Goal: Transaction & Acquisition: Purchase product/service

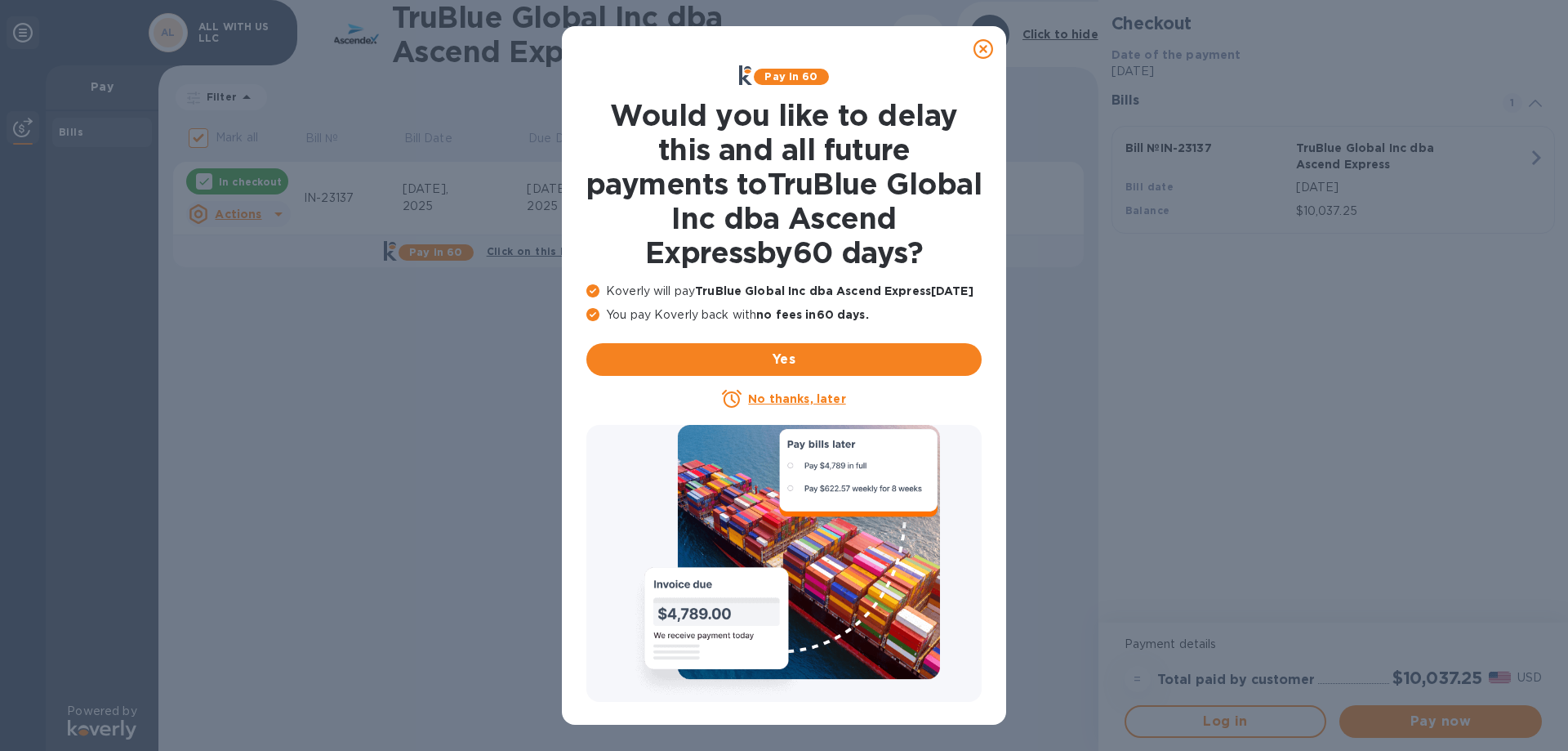
click at [813, 393] on u "No thanks, later" at bounding box center [796, 399] width 97 height 13
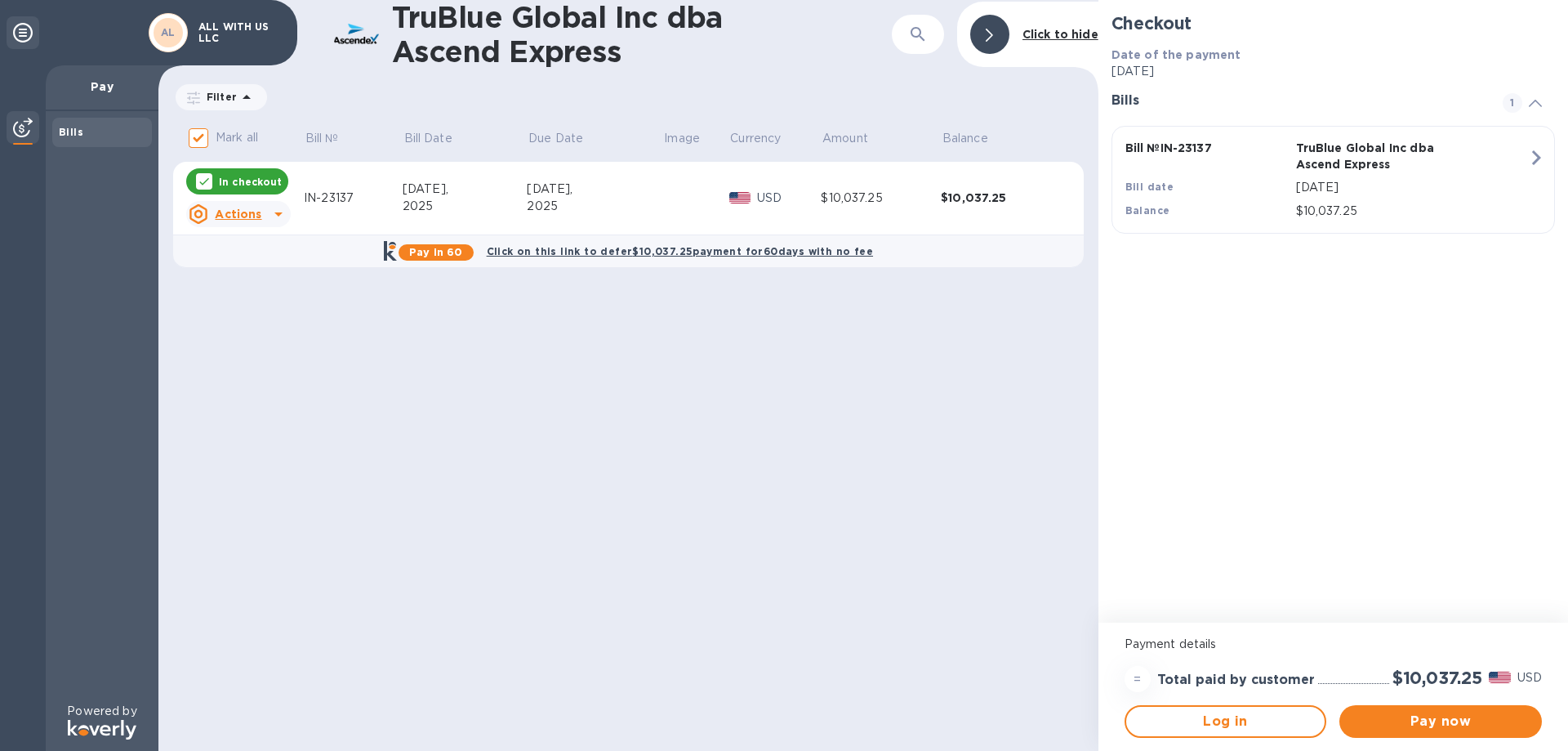
click at [1471, 740] on div "Pay now" at bounding box center [1441, 722] width 216 height 46
click at [1470, 725] on span "Pay now" at bounding box center [1440, 721] width 176 height 19
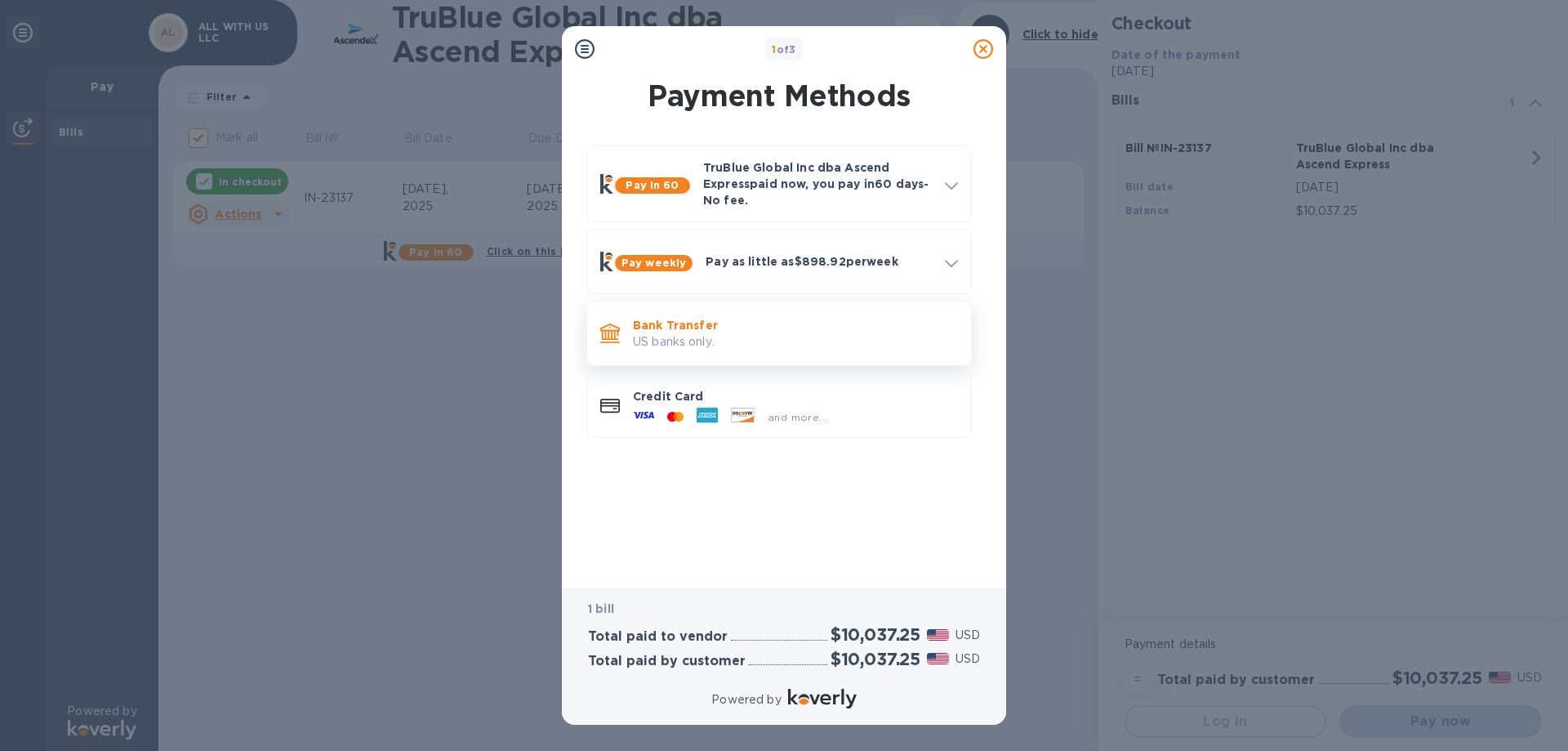
click at [739, 348] on p "US banks only." at bounding box center [795, 341] width 325 height 17
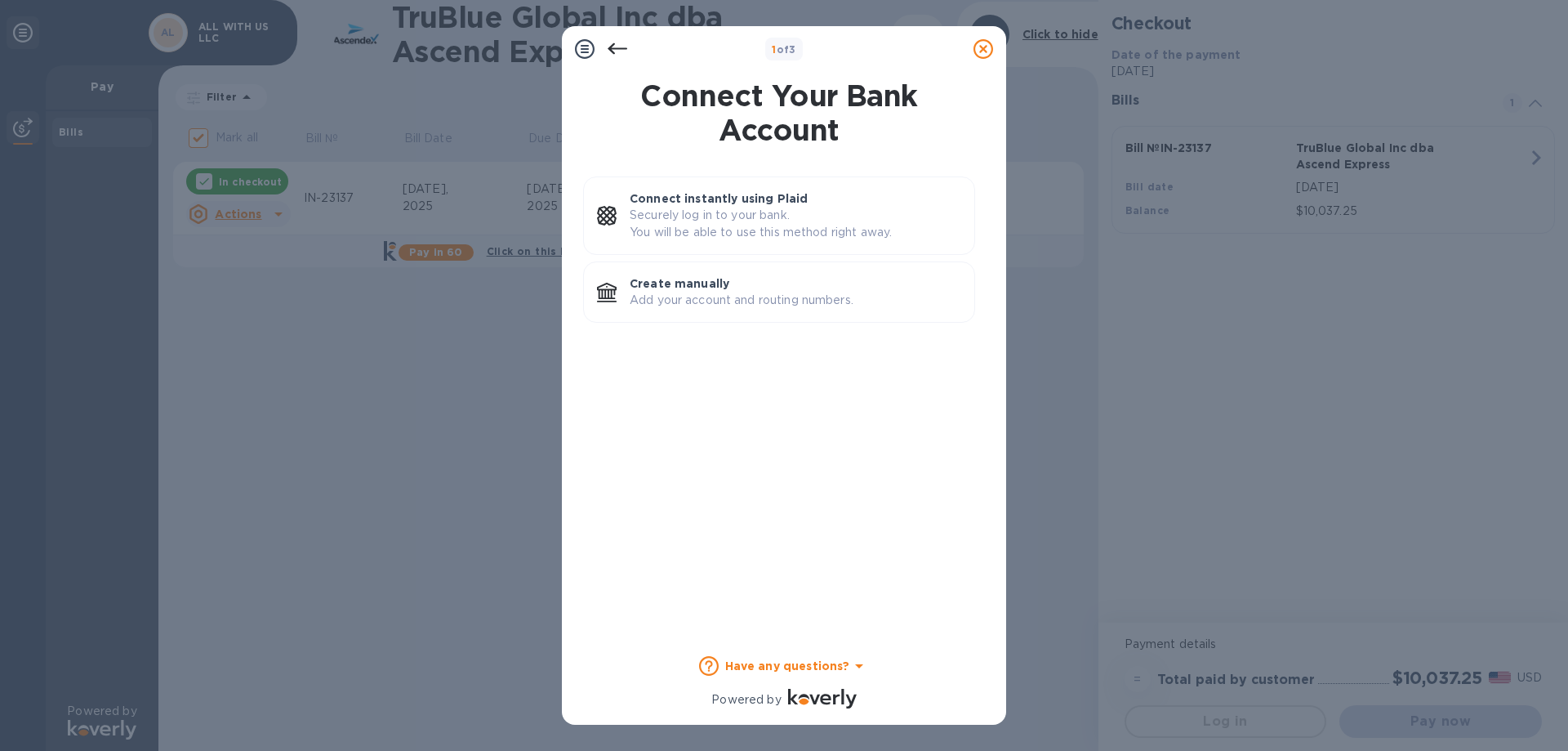
click at [624, 47] on icon at bounding box center [617, 48] width 19 height 19
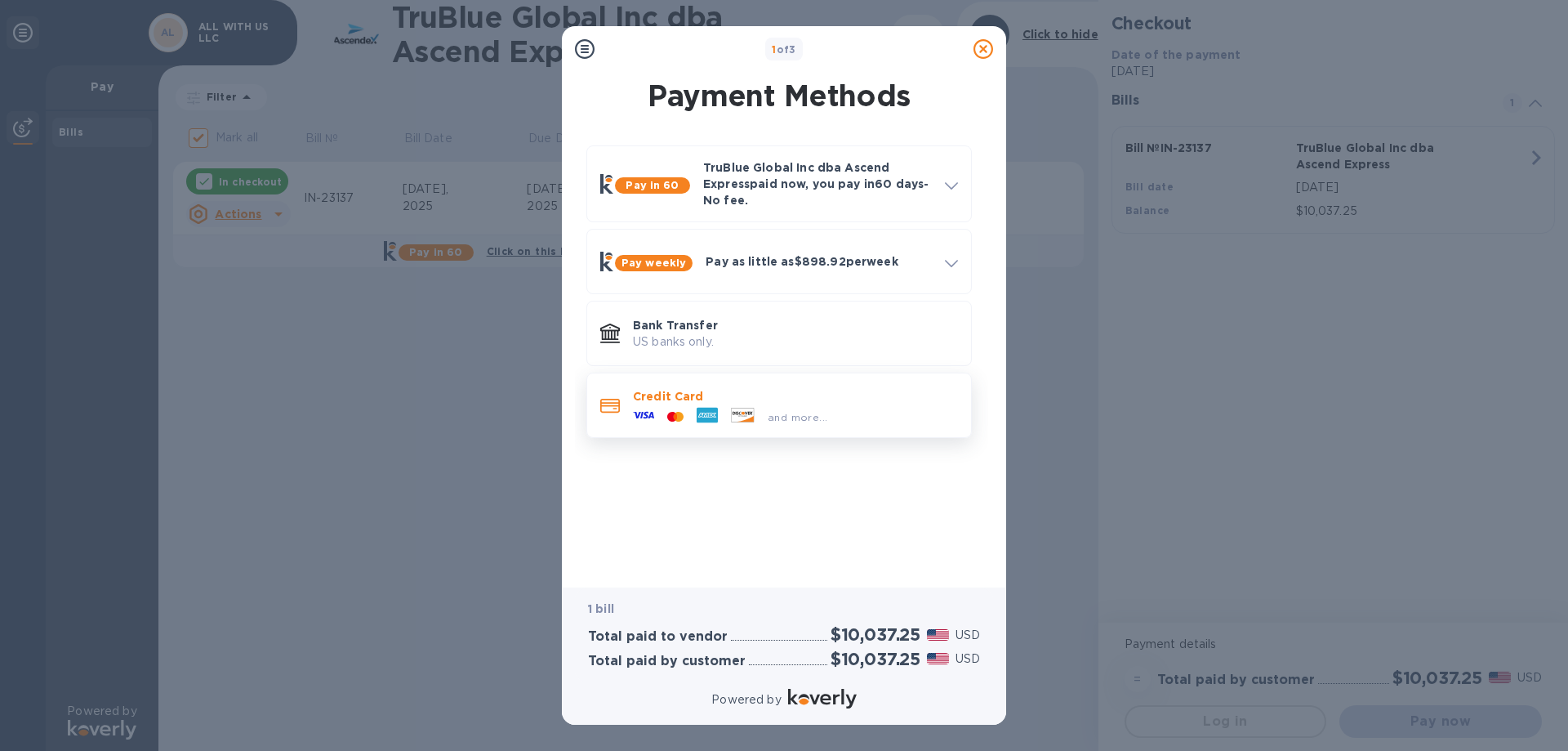
click at [745, 415] on icon at bounding box center [742, 414] width 22 height 14
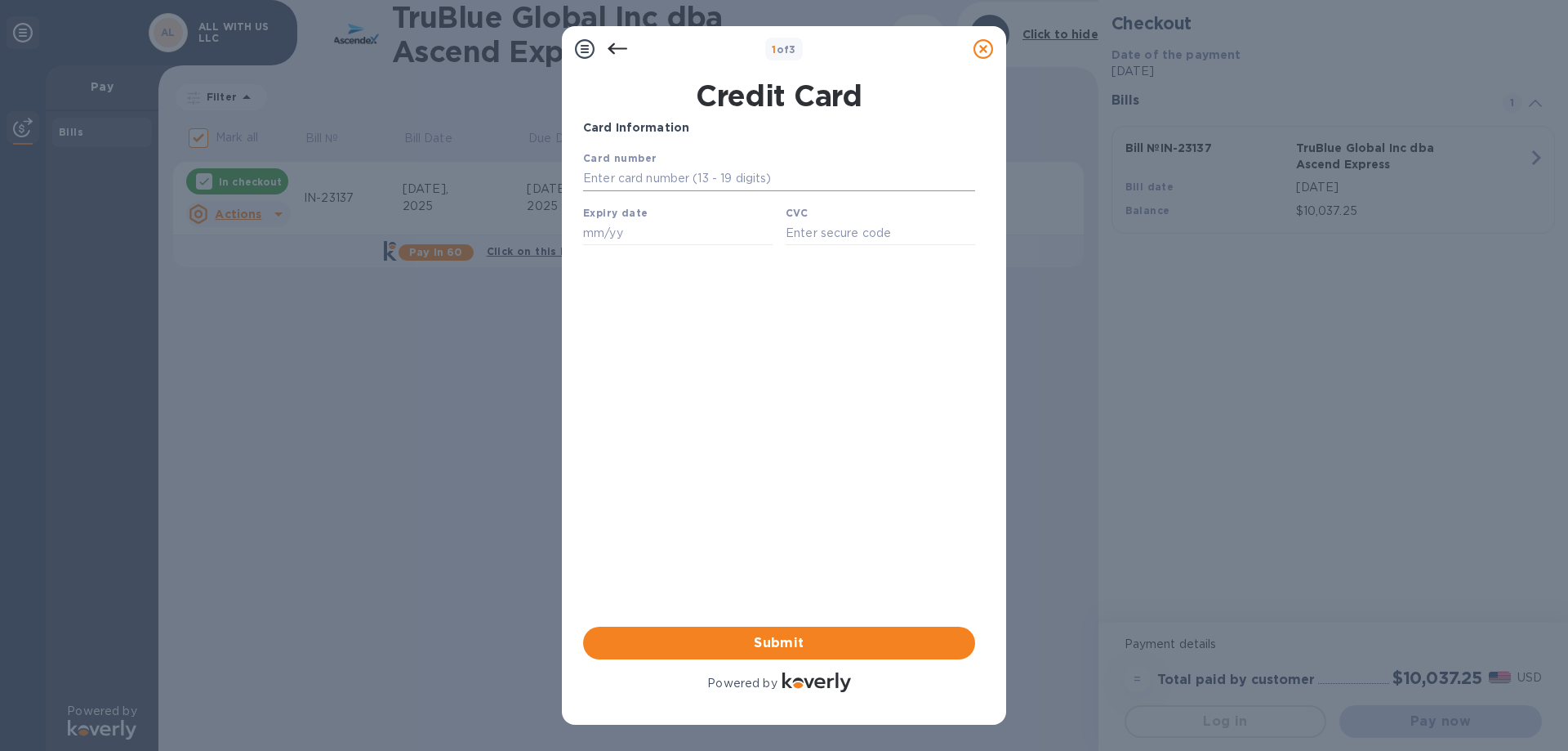
click at [680, 176] on input "text" at bounding box center [779, 178] width 392 height 25
type input "[CREDIT_CARD_NUMBER]"
type input "07/28"
click at [662, 183] on input "[CREDIT_CARD_NUMBER]" at bounding box center [779, 178] width 392 height 25
click at [613, 48] on icon at bounding box center [617, 48] width 19 height 12
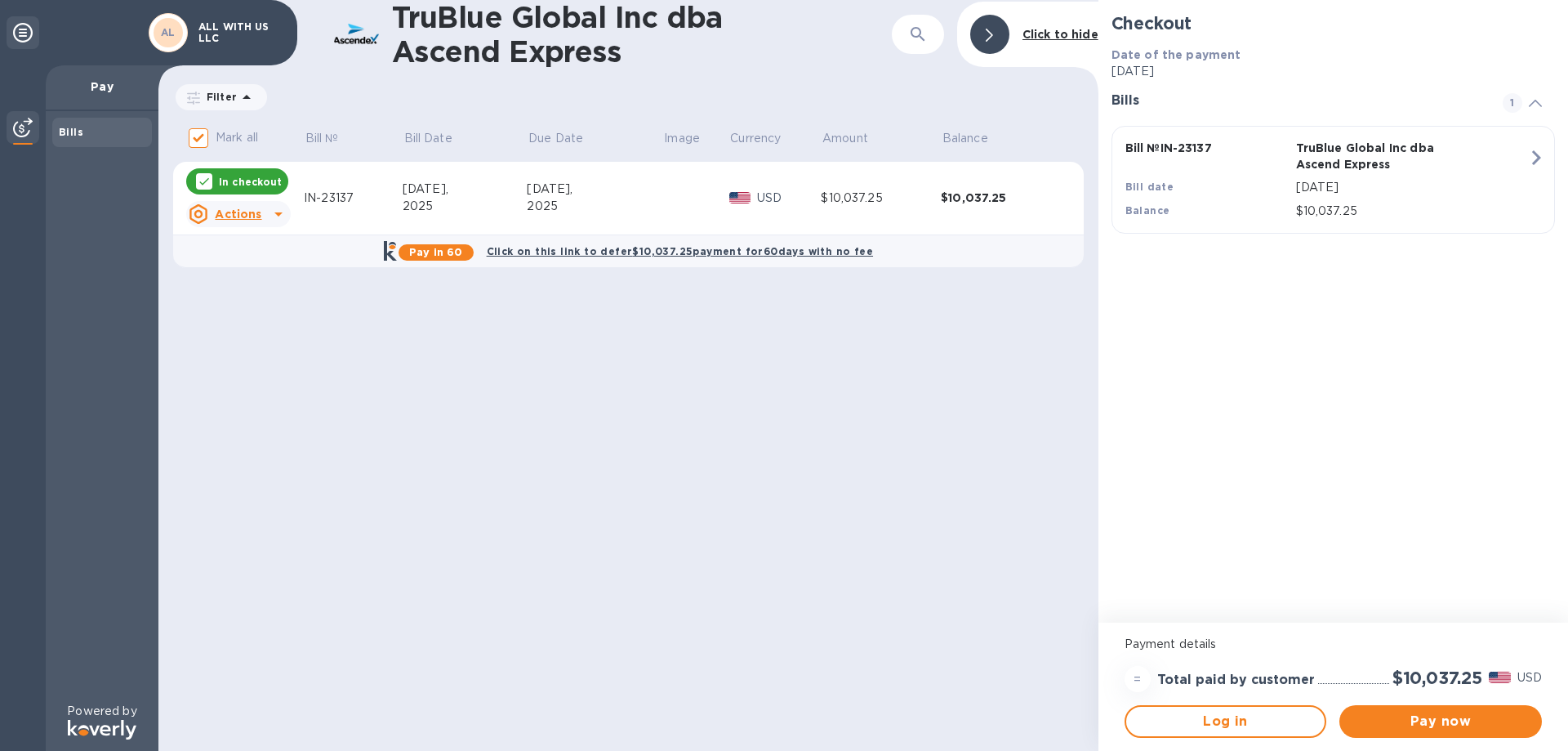
click at [859, 370] on div "TruBlue Global Inc dba Ascend Express ​ Click to hide Filter Amount Mark all Bi…" at bounding box center [628, 375] width 940 height 751
click at [1324, 158] on p "TruBlue Global Inc dba Ascend Express" at bounding box center [1379, 156] width 165 height 33
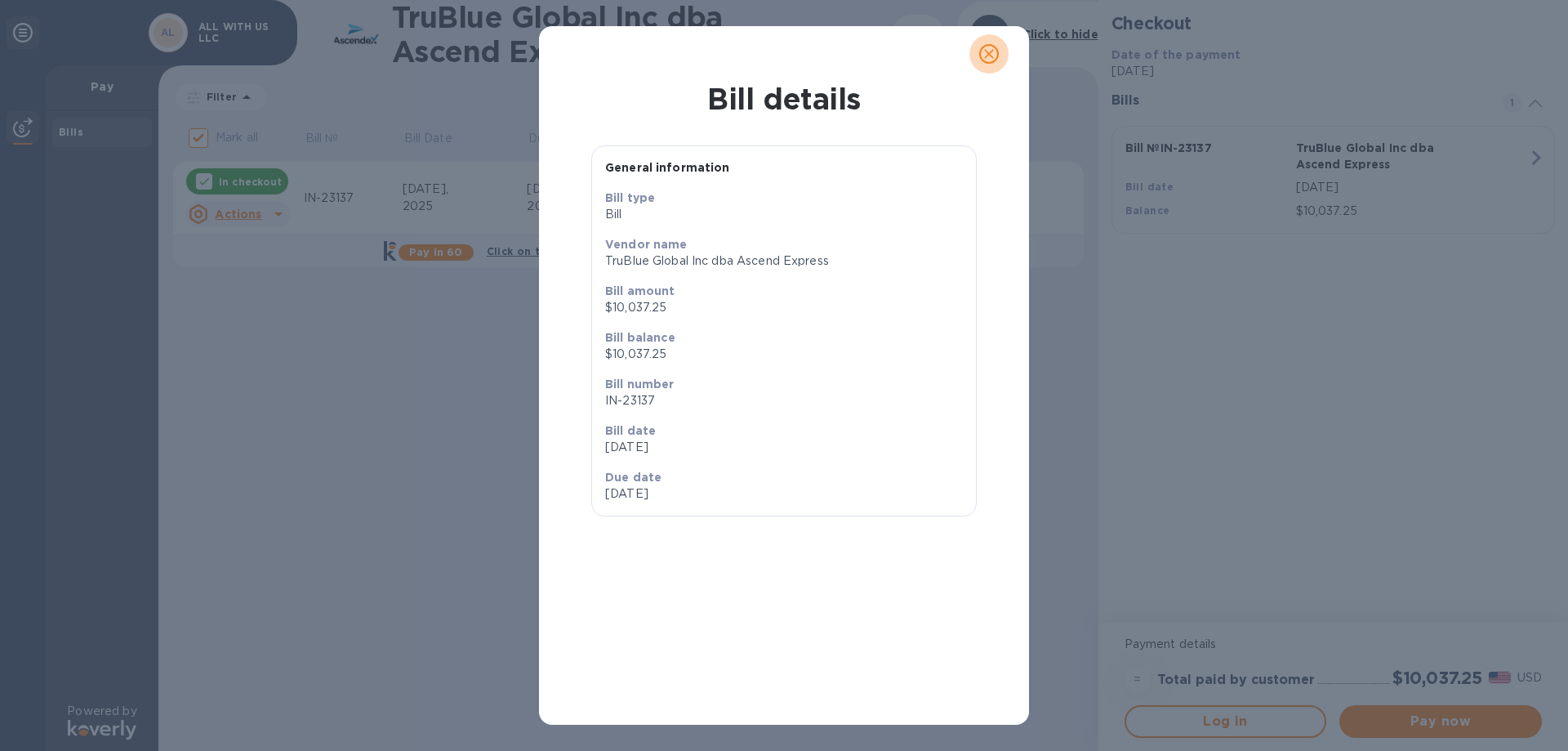
click at [985, 52] on icon "close" at bounding box center [989, 54] width 16 height 16
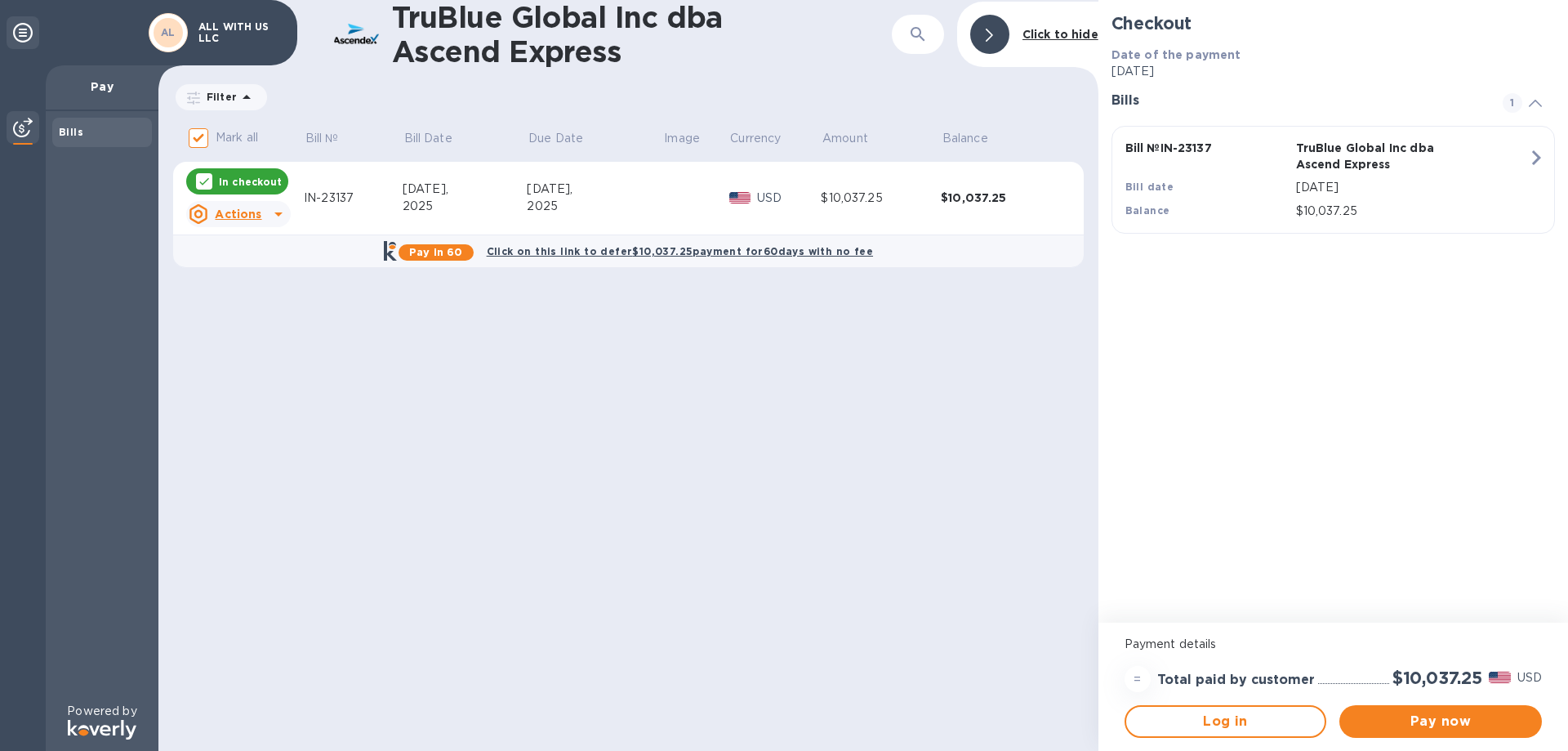
click at [1512, 100] on span "1" at bounding box center [1512, 102] width 19 height 19
click at [1513, 100] on span "1" at bounding box center [1512, 102] width 19 height 19
click at [1355, 150] on p "TruBlue Global Inc dba Ascend Express" at bounding box center [1379, 156] width 165 height 33
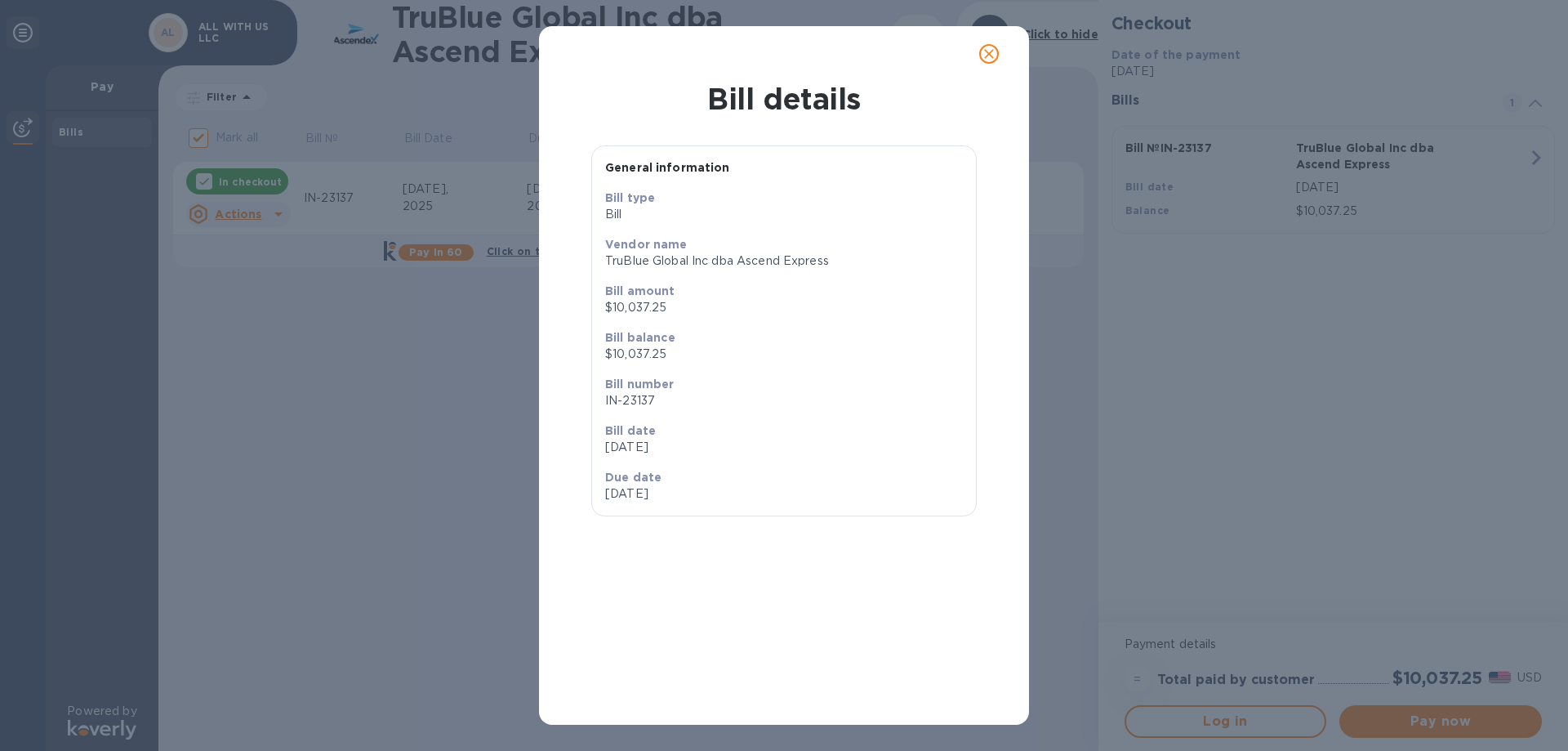
click at [985, 57] on icon "close" at bounding box center [989, 54] width 16 height 16
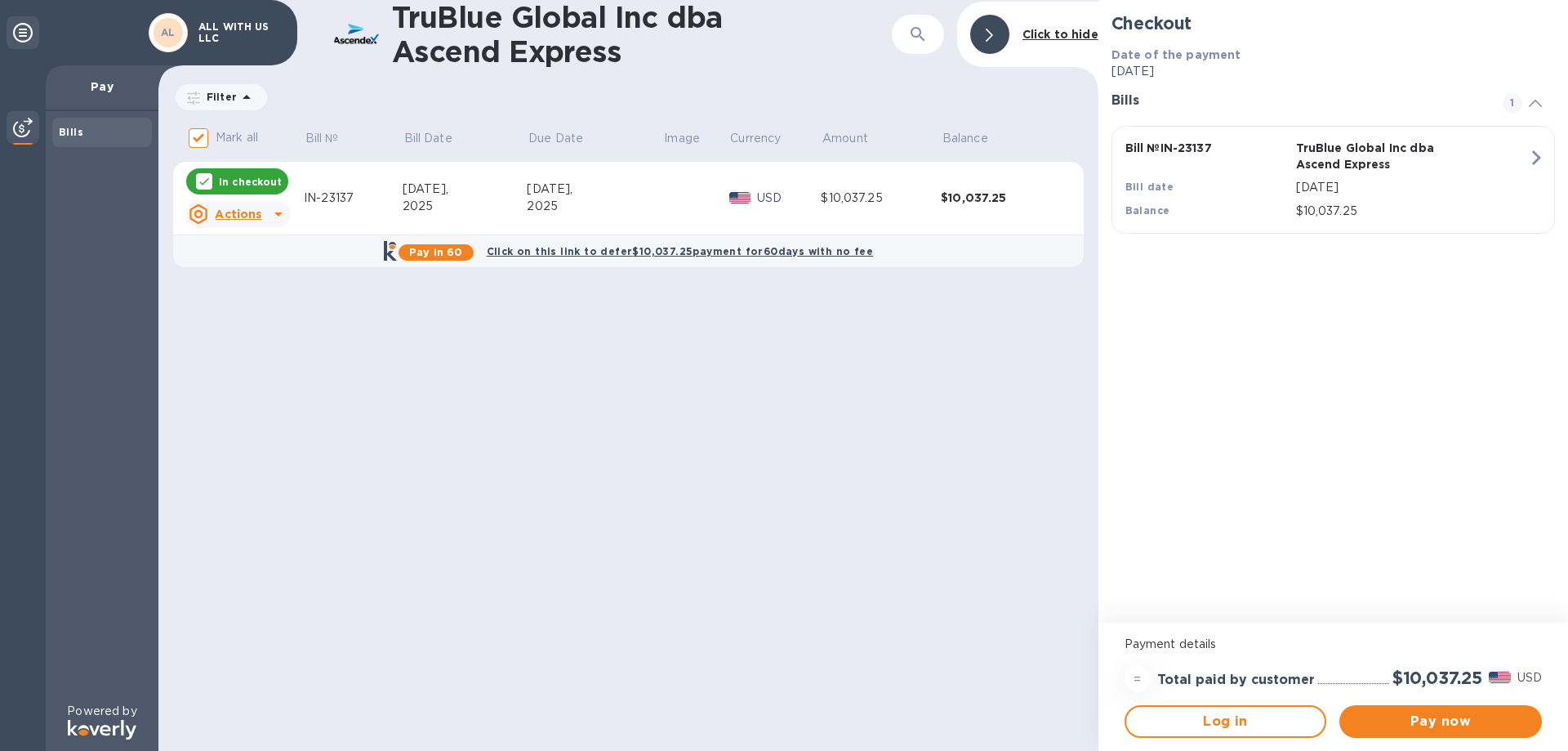
click at [285, 210] on icon at bounding box center [278, 213] width 19 height 19
click at [270, 279] on b "Open bill" at bounding box center [260, 280] width 55 height 13
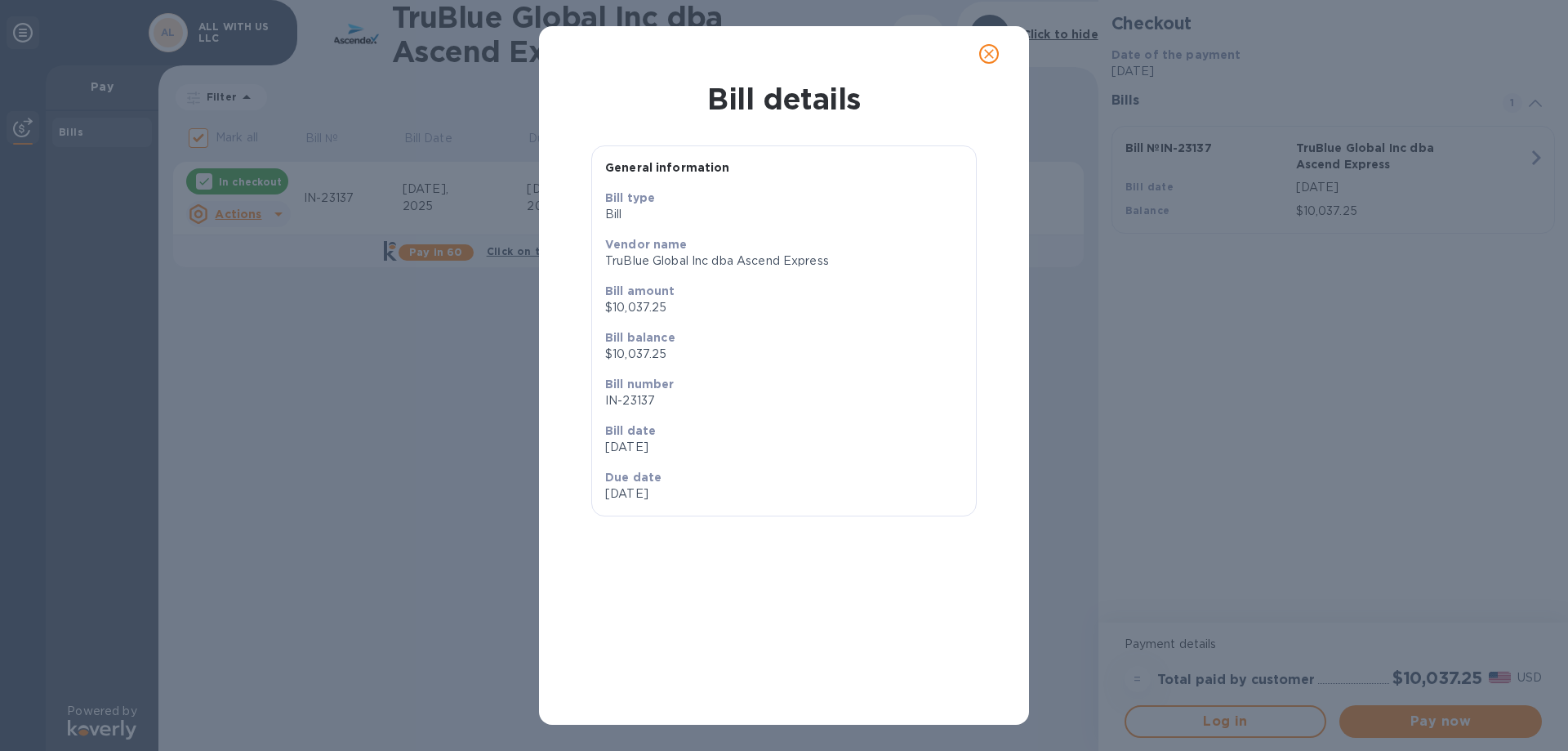
click at [798, 249] on p "Vendor name" at bounding box center [784, 244] width 357 height 16
click at [998, 50] on button "close" at bounding box center [988, 54] width 39 height 39
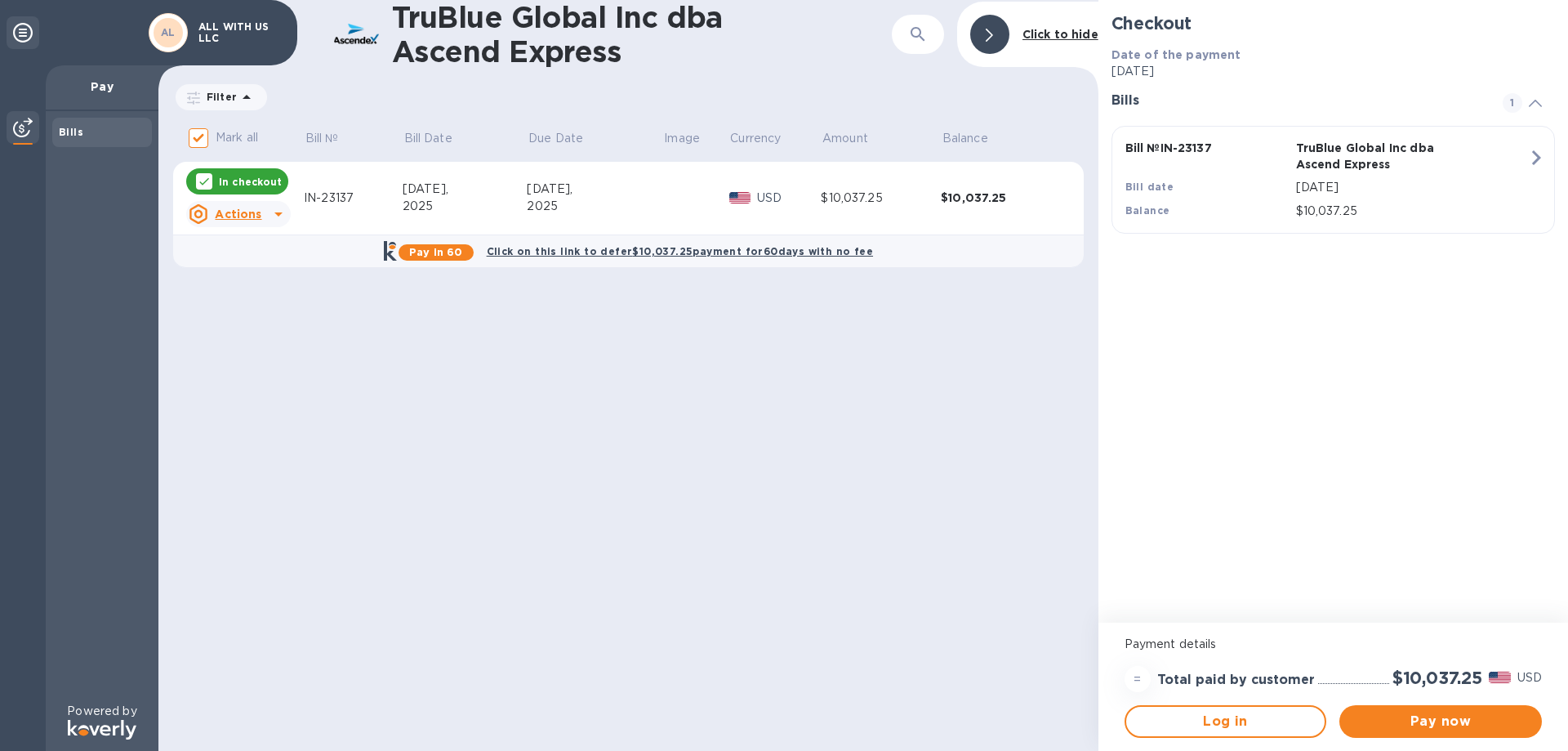
drag, startPoint x: 748, startPoint y: 363, endPoint x: 685, endPoint y: 335, distance: 68.9
click at [747, 363] on div "TruBlue Global Inc dba Ascend Express ​ Click to hide Filter Amount Mark all Bi…" at bounding box center [628, 375] width 940 height 751
click at [256, 207] on p "Actions" at bounding box center [238, 214] width 47 height 16
click at [231, 253] on h3 "Bill actions" at bounding box center [246, 248] width 120 height 16
click at [992, 36] on icon at bounding box center [989, 35] width 7 height 13
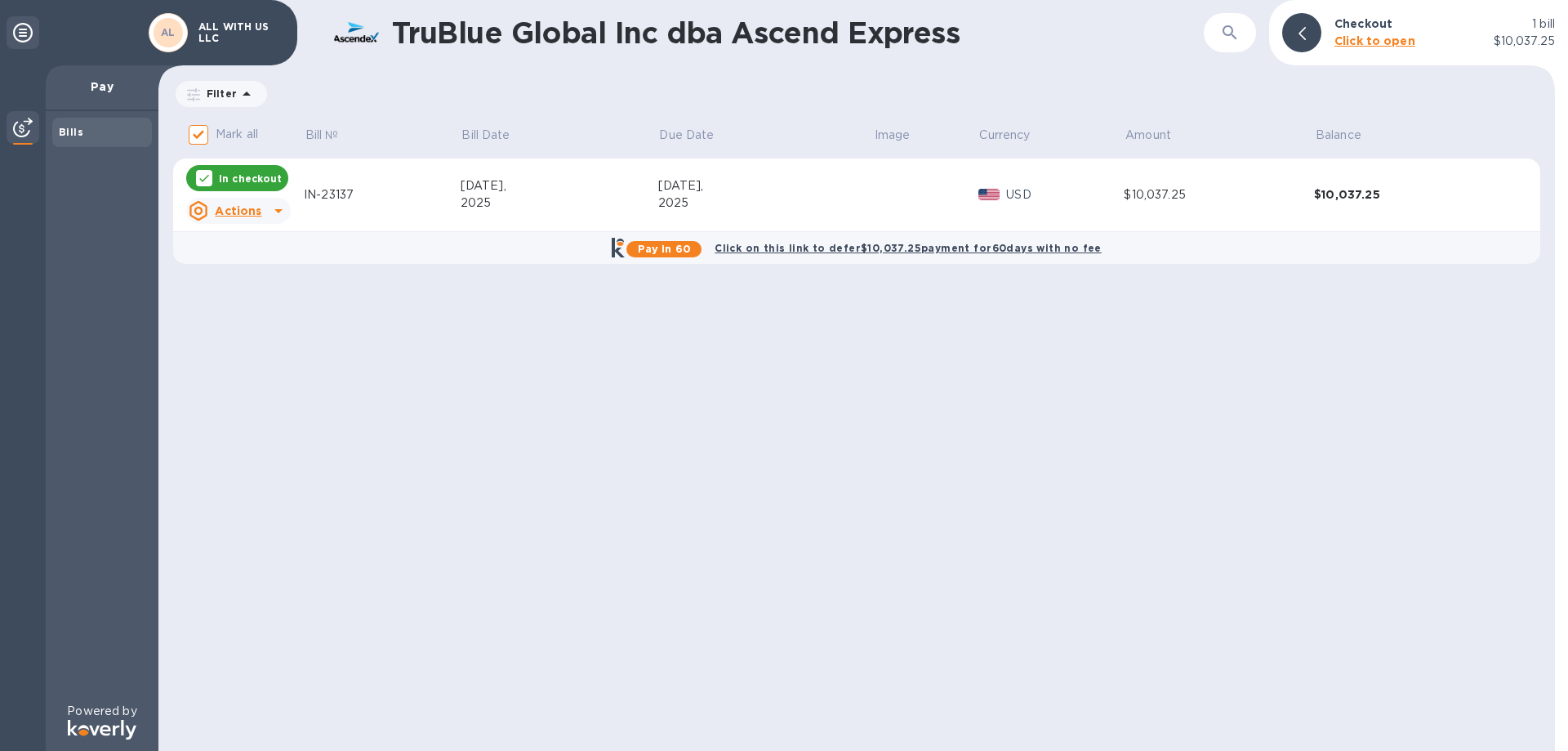
click at [1318, 208] on td "$10,037.25" at bounding box center [1409, 195] width 190 height 73
click at [1372, 32] on p "Checkout" at bounding box center [1363, 24] width 58 height 16
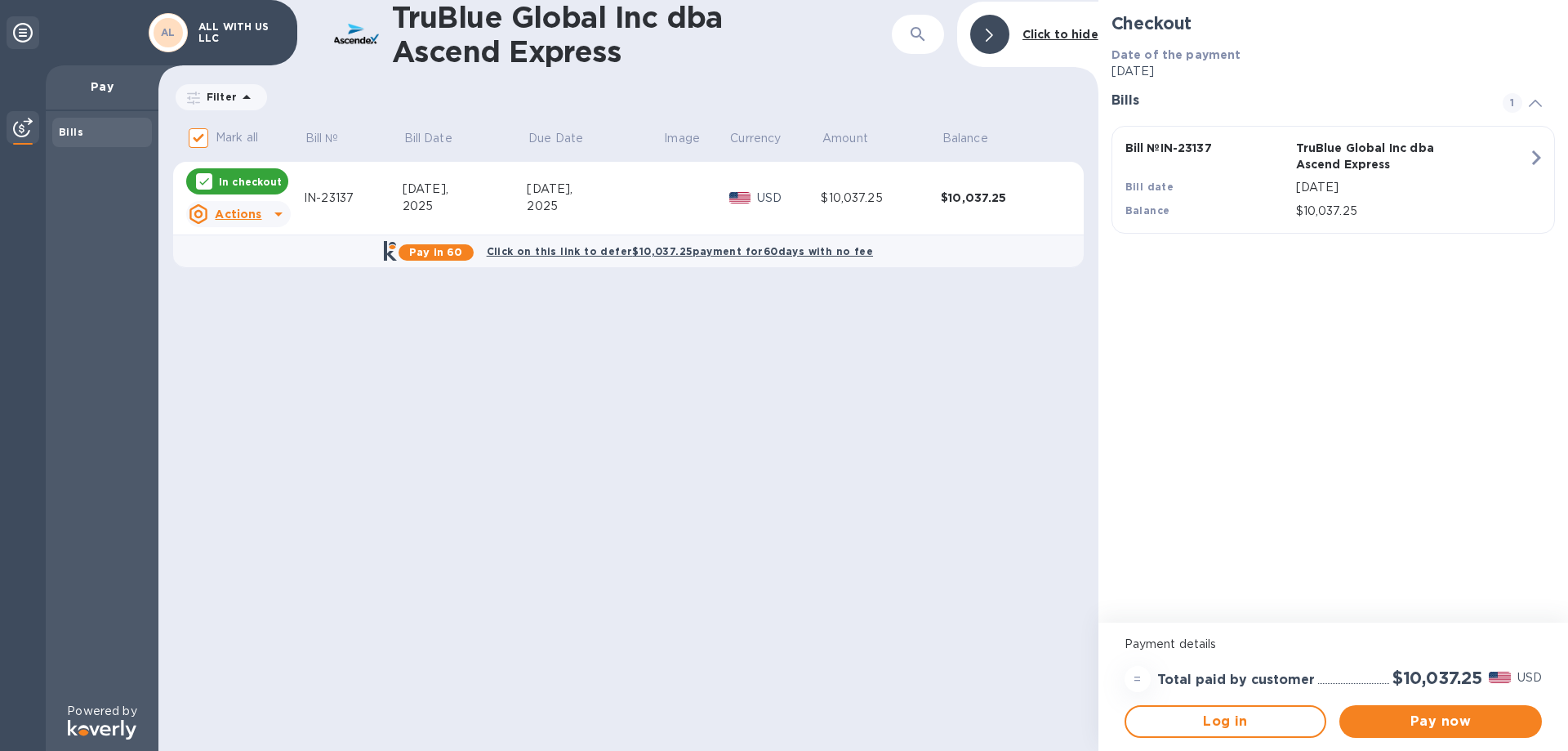
click at [1439, 182] on p "[DATE]" at bounding box center [1413, 188] width 232 height 17
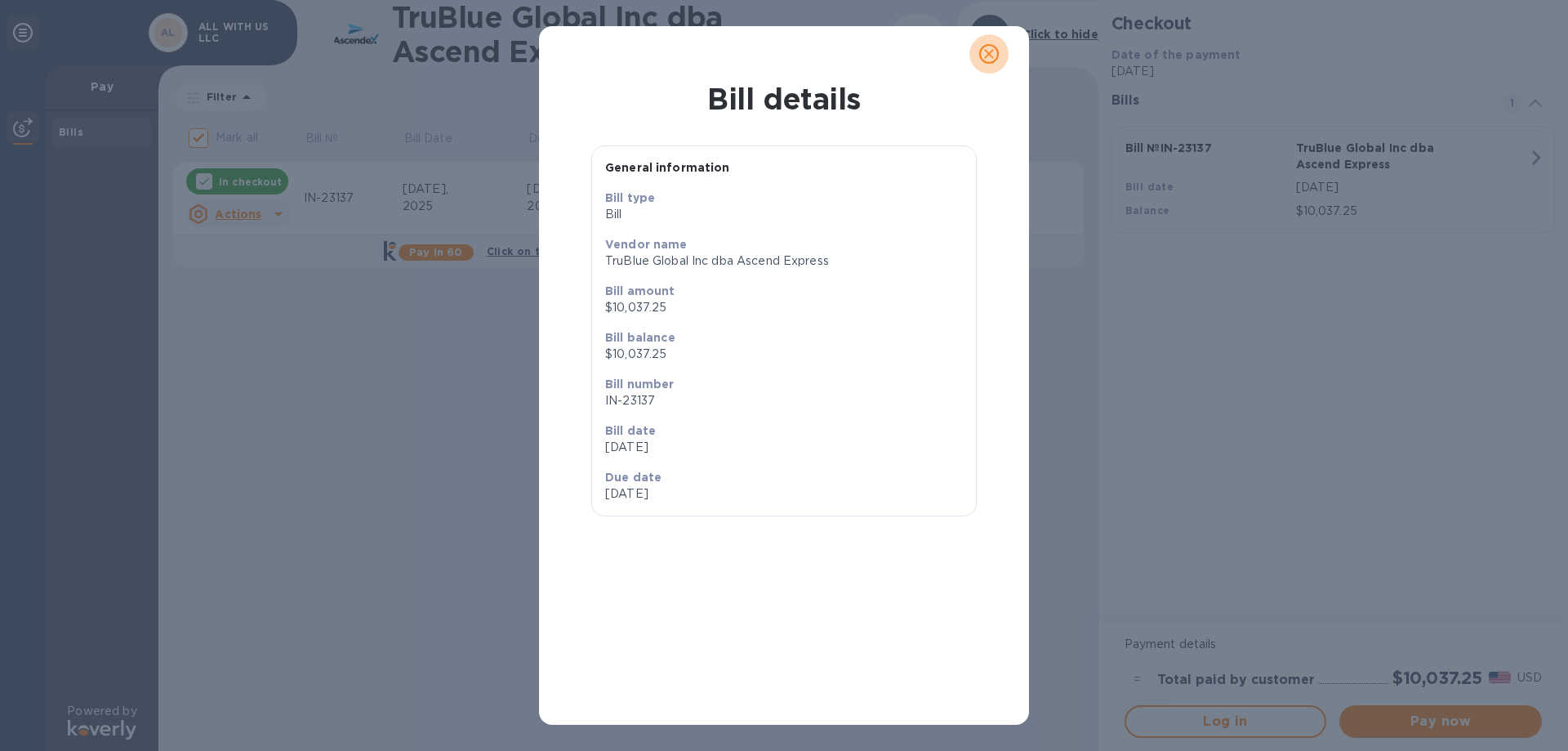
click at [991, 53] on icon "close" at bounding box center [988, 54] width 10 height 10
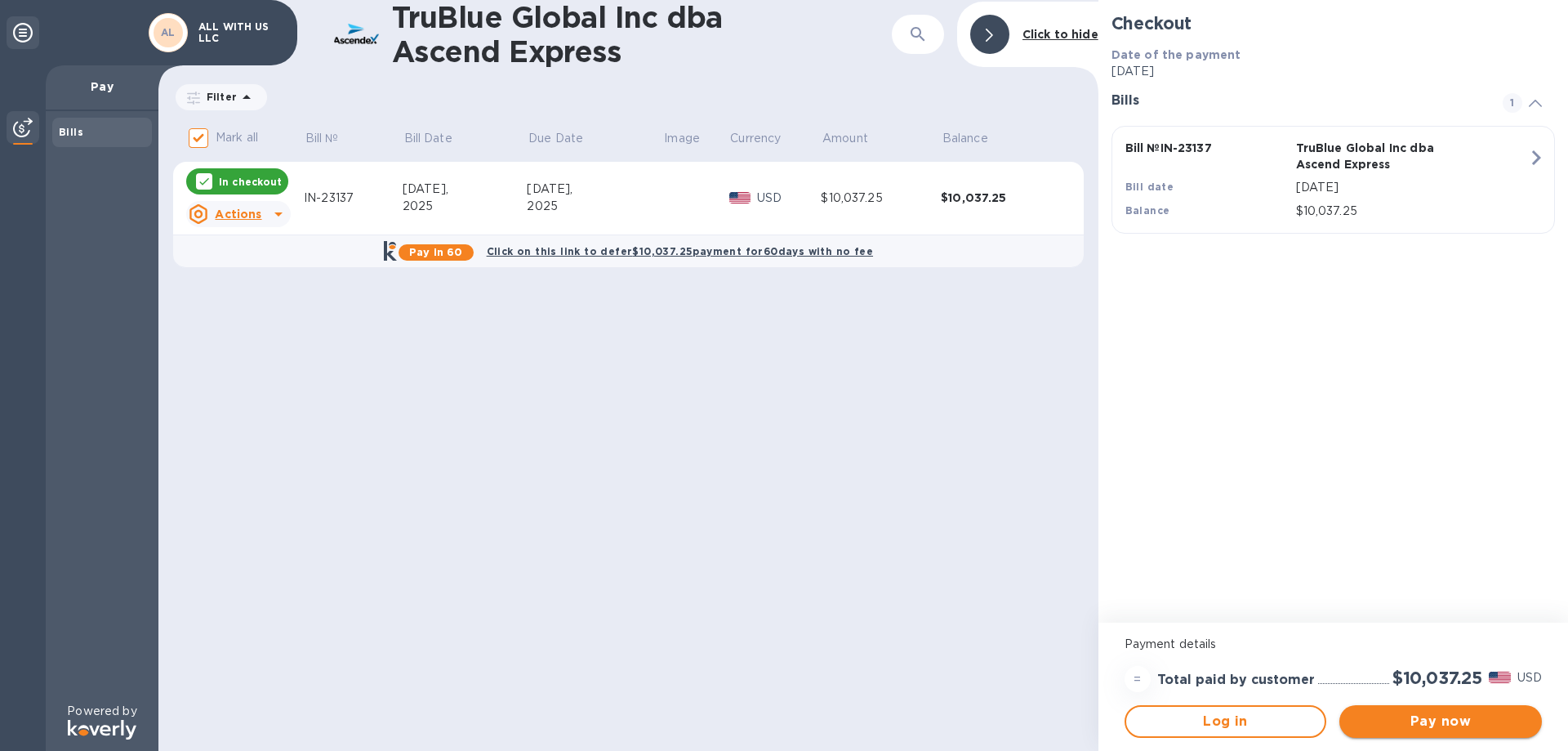
click at [1436, 720] on span "Pay now" at bounding box center [1440, 721] width 176 height 19
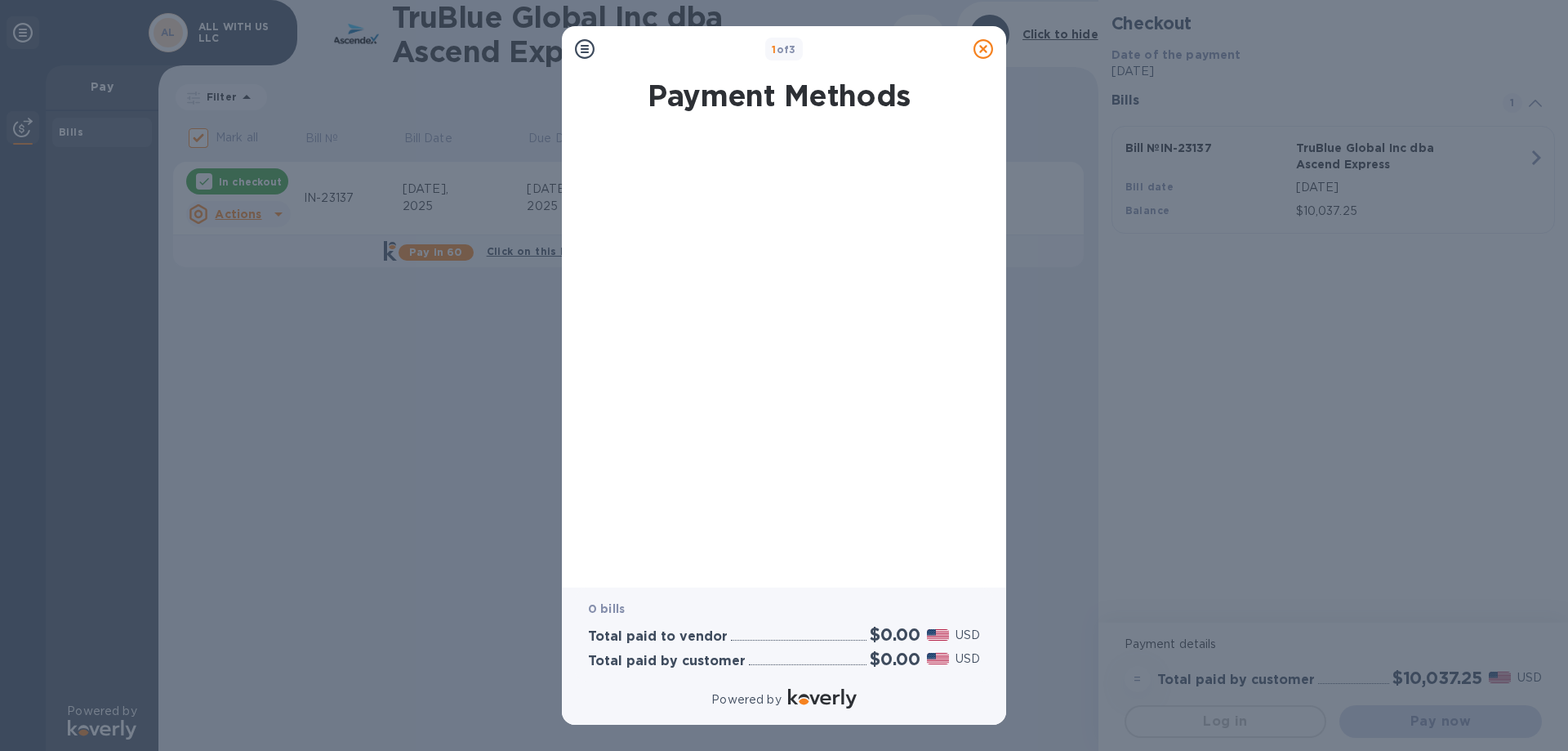
click at [851, 233] on div at bounding box center [778, 352] width 418 height 439
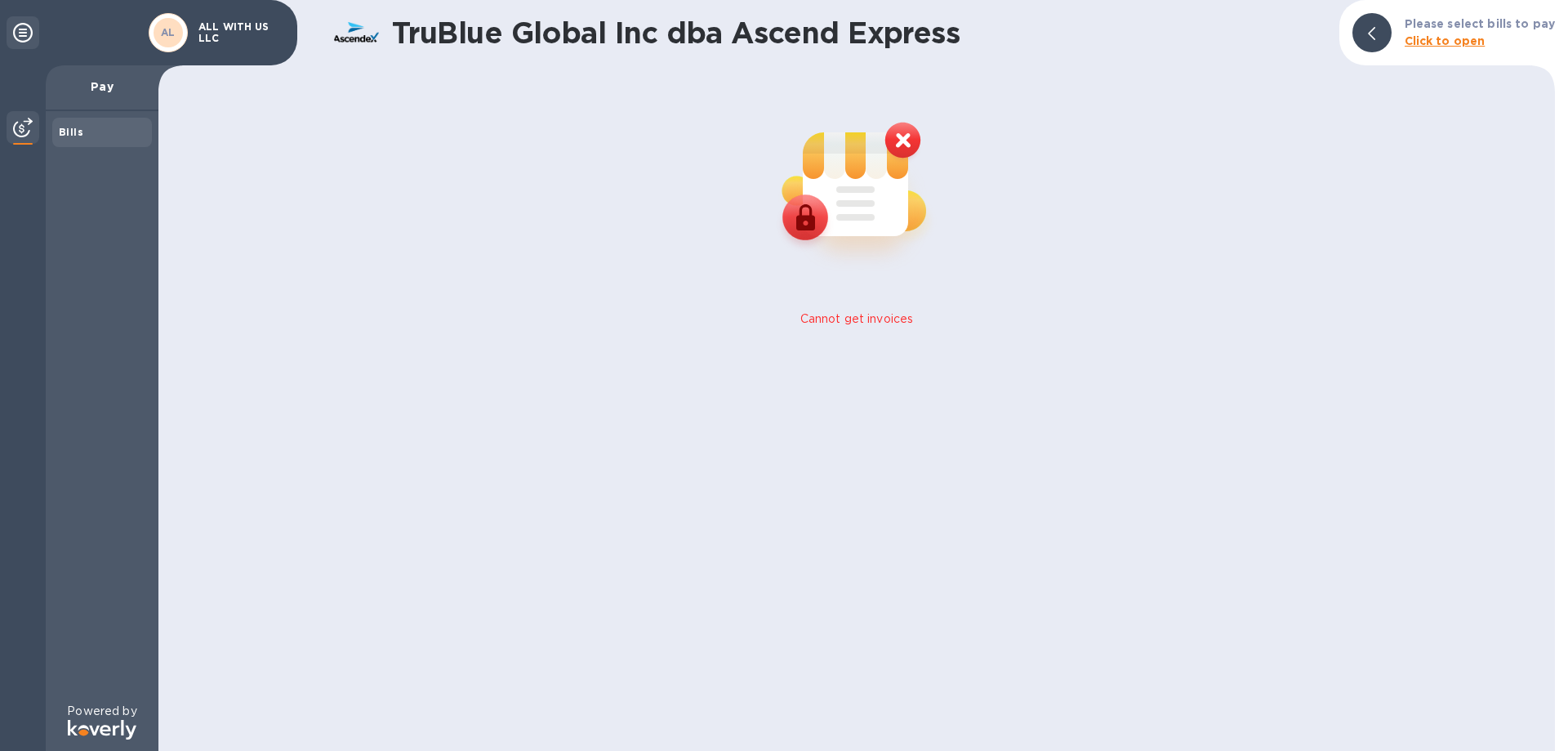
click at [195, 31] on div "ALL WITH US LLC" at bounding box center [239, 33] width 96 height 29
